Goal: Find specific page/section: Find specific page/section

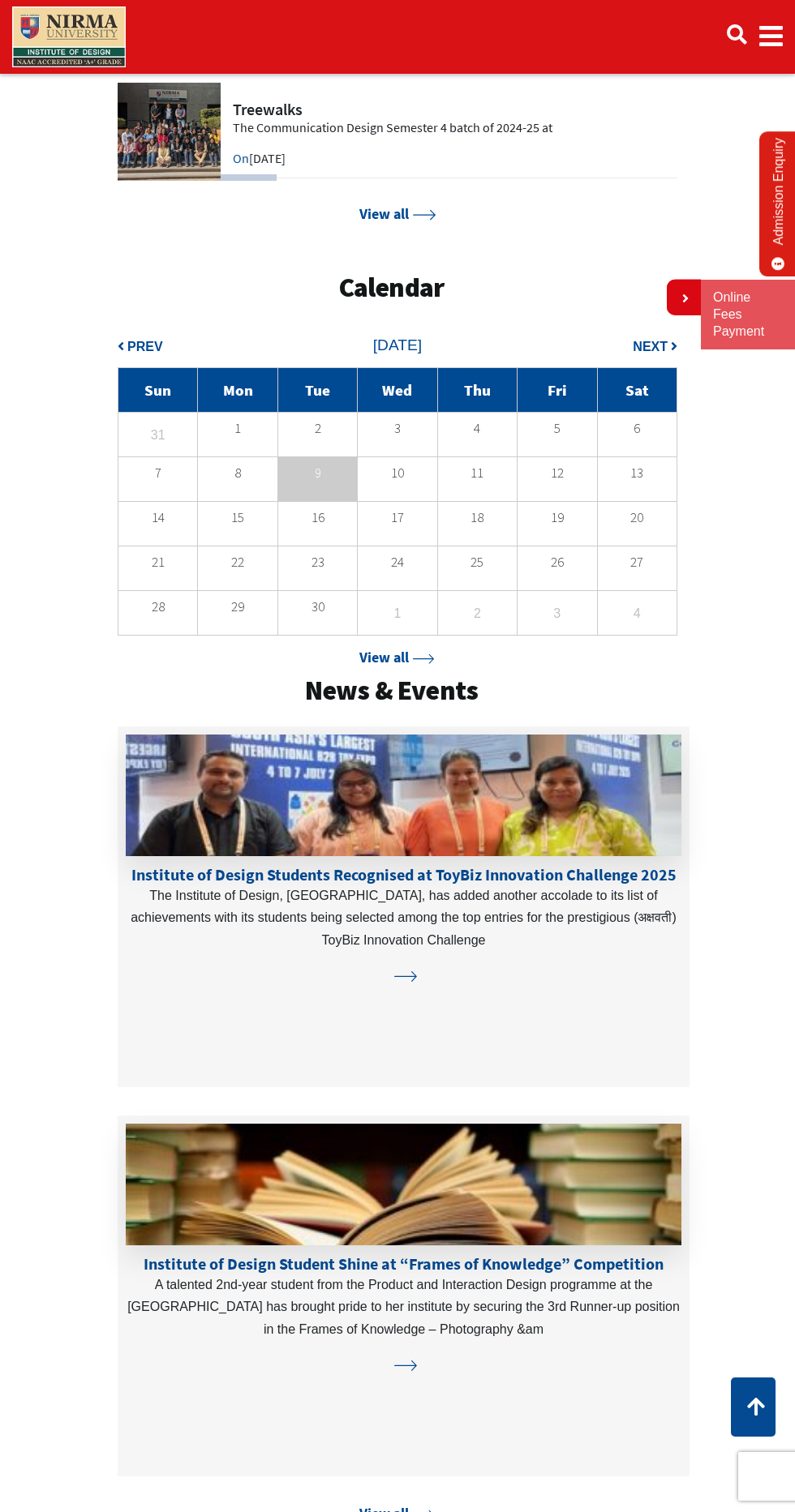
scroll to position [3596, 0]
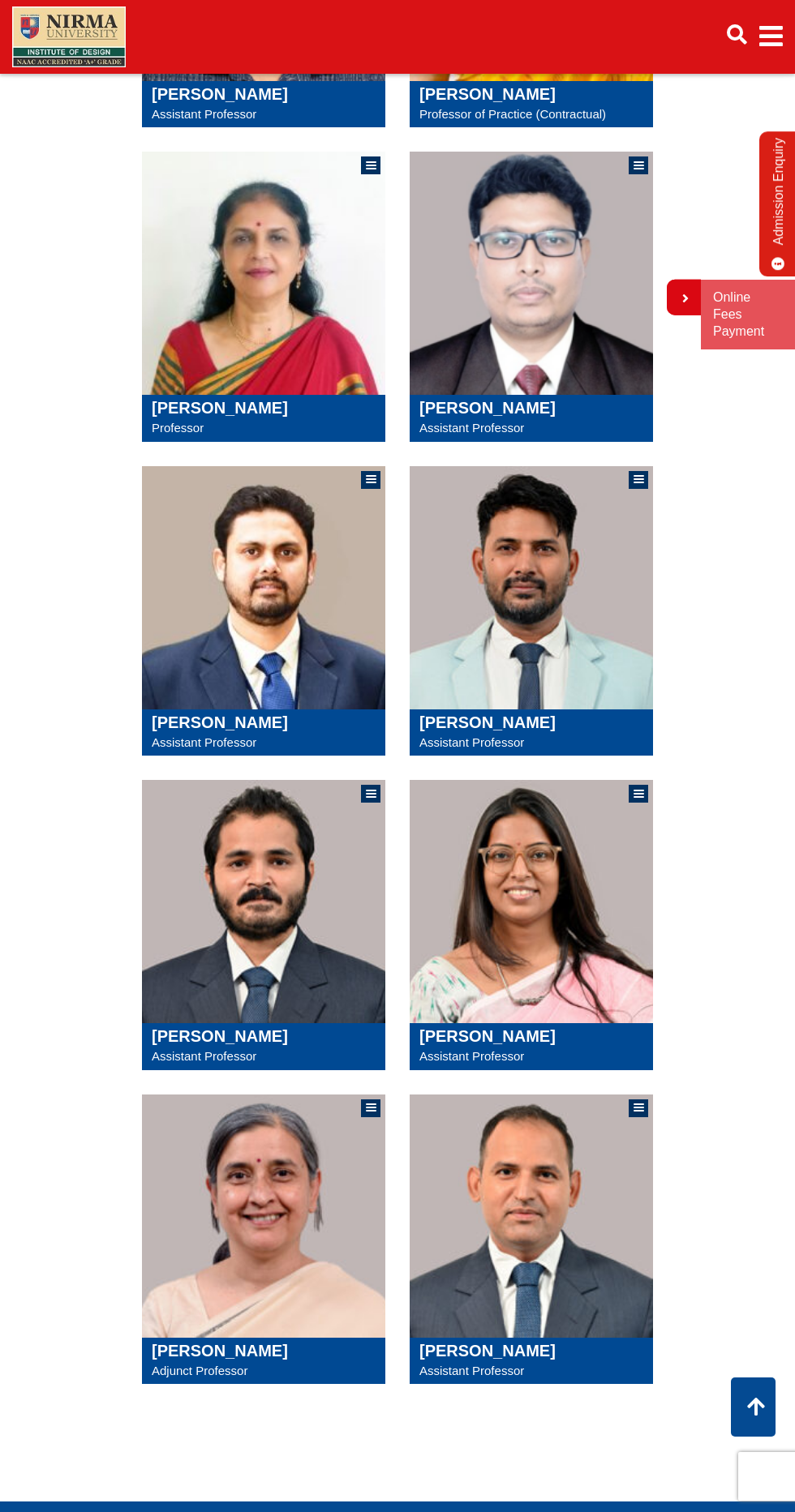
scroll to position [1202, 0]
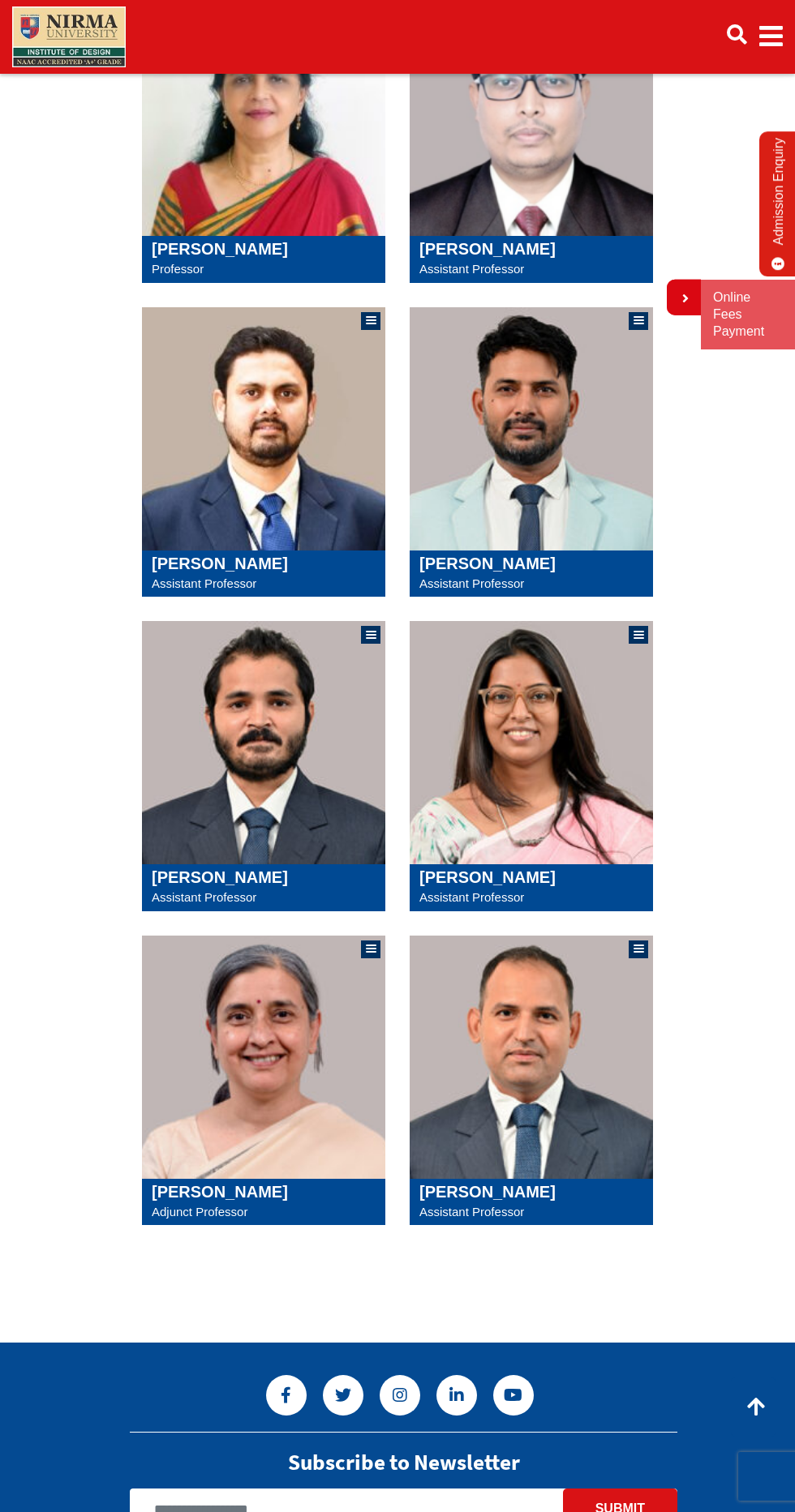
click at [234, 895] on p "Assistant Professor" at bounding box center [263, 897] width 224 height 21
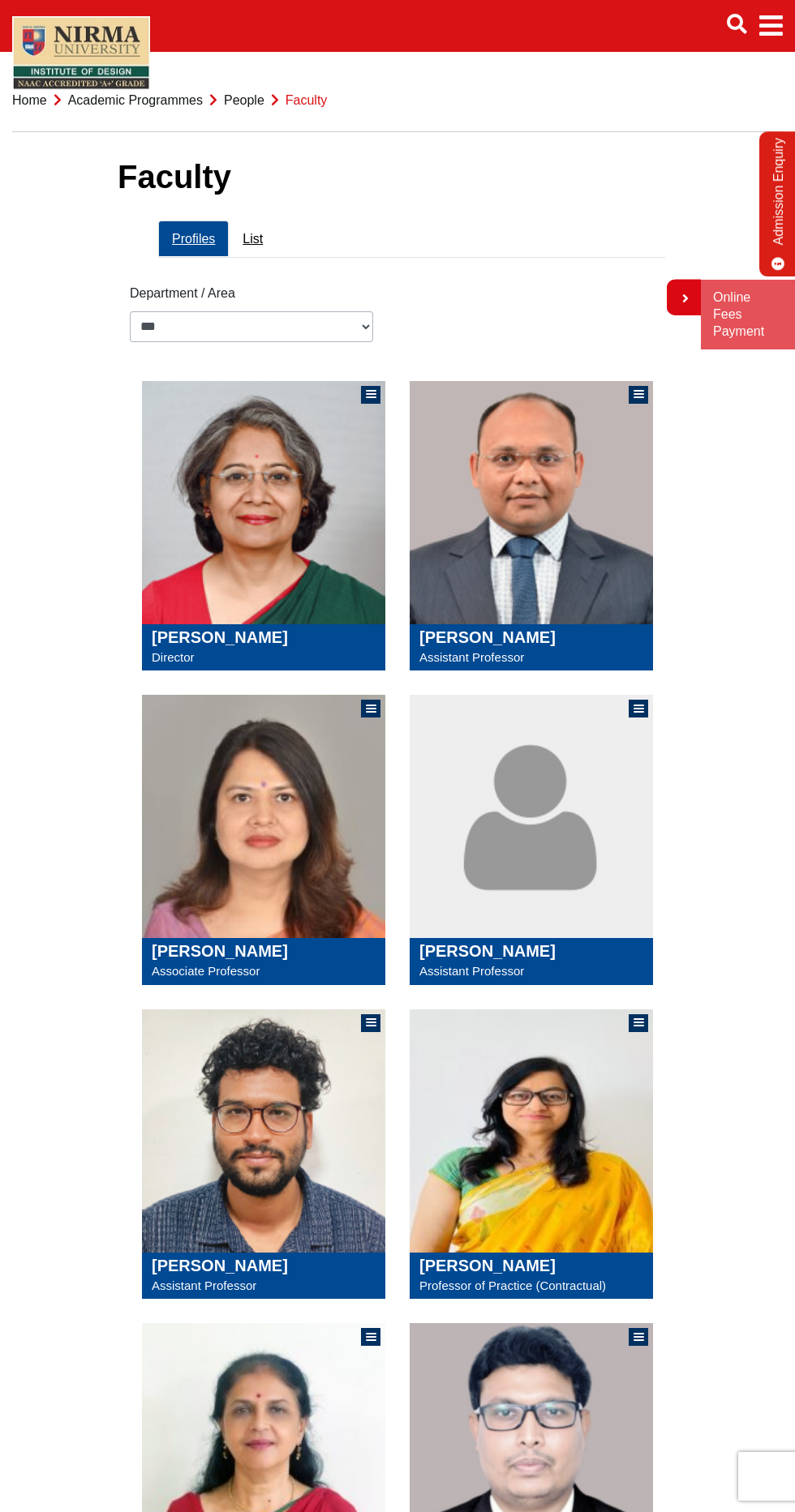
scroll to position [25, 0]
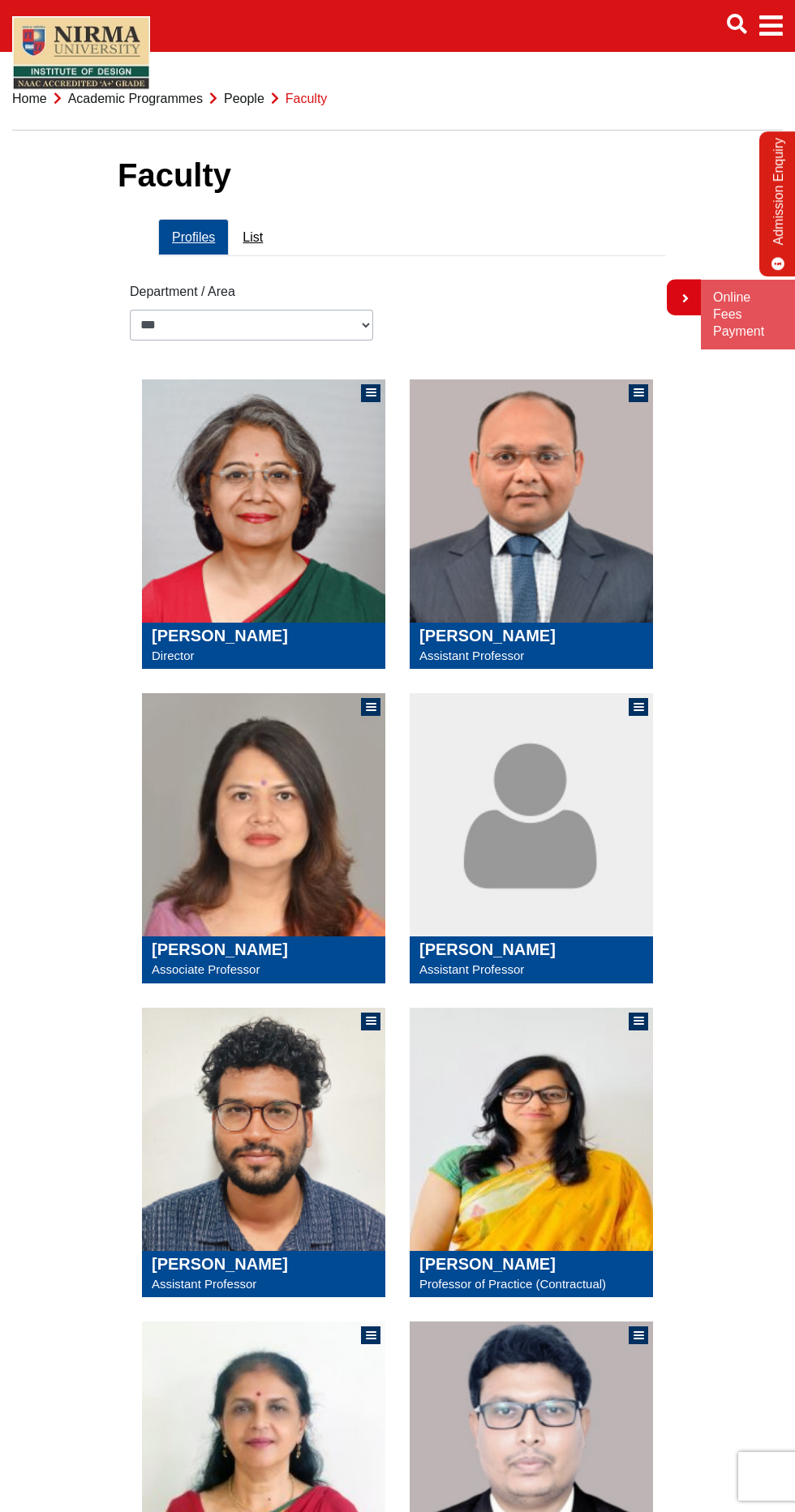
click at [243, 646] on p "Director" at bounding box center [263, 656] width 224 height 21
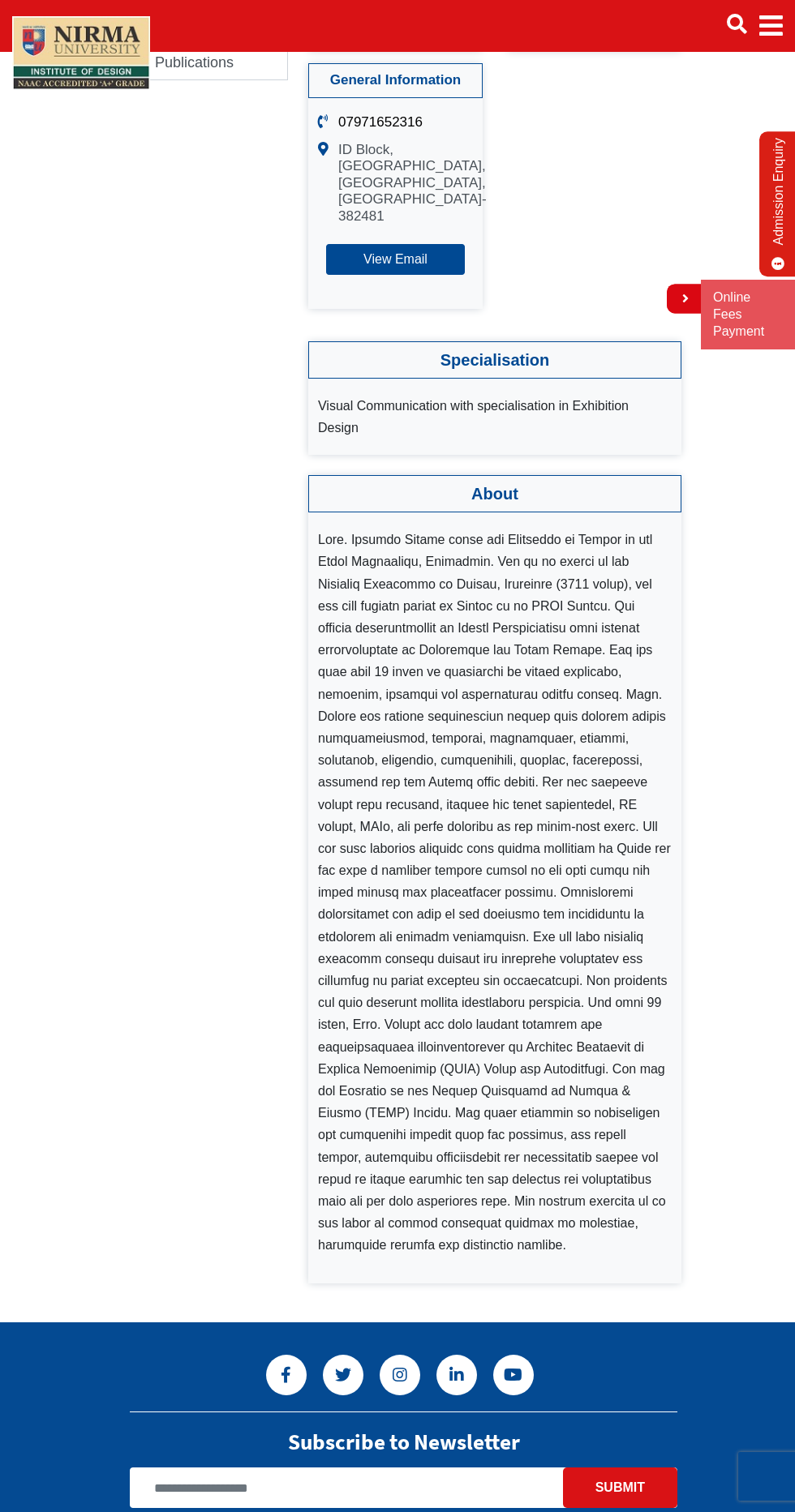
scroll to position [389, 0]
